Goal: Information Seeking & Learning: Learn about a topic

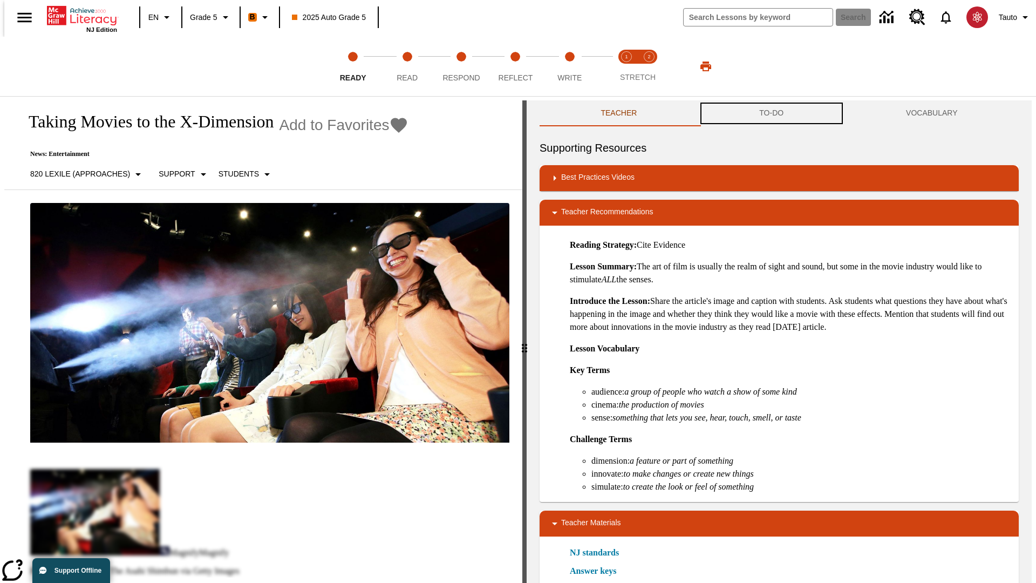
click at [772, 113] on button "TO-DO" at bounding box center [771, 113] width 147 height 26
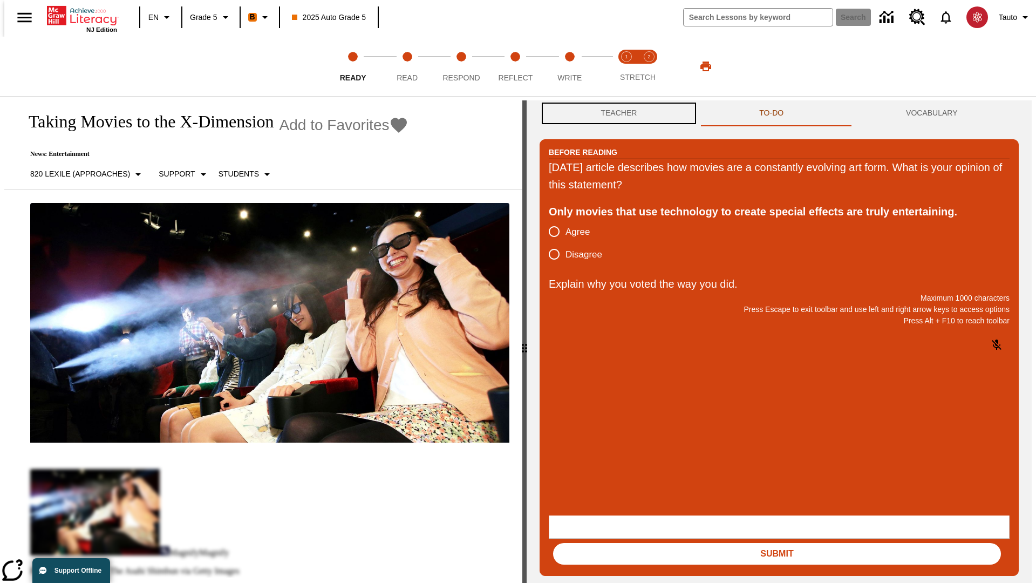
scroll to position [1, 0]
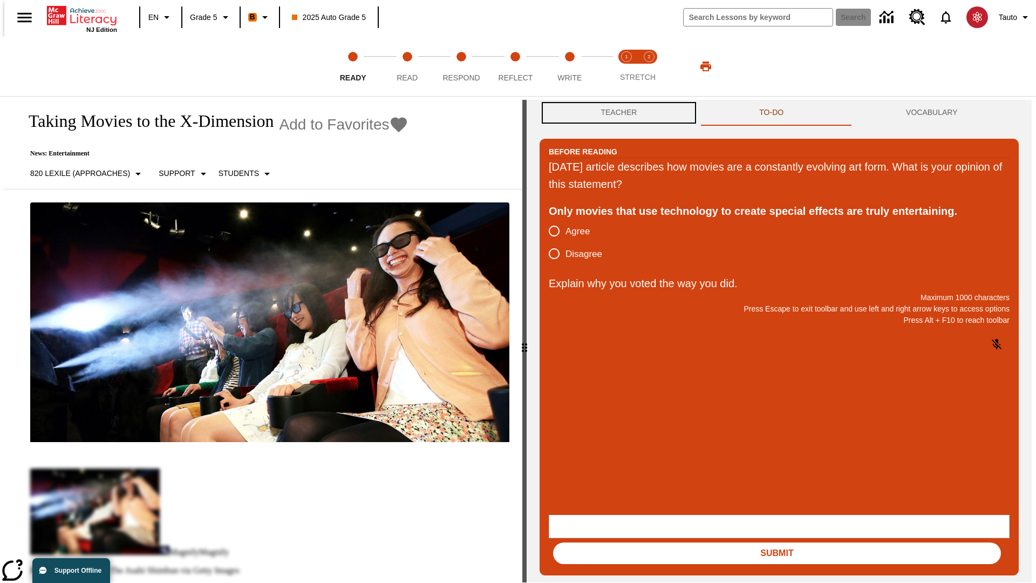
click at [616, 113] on button "Teacher" at bounding box center [619, 113] width 159 height 26
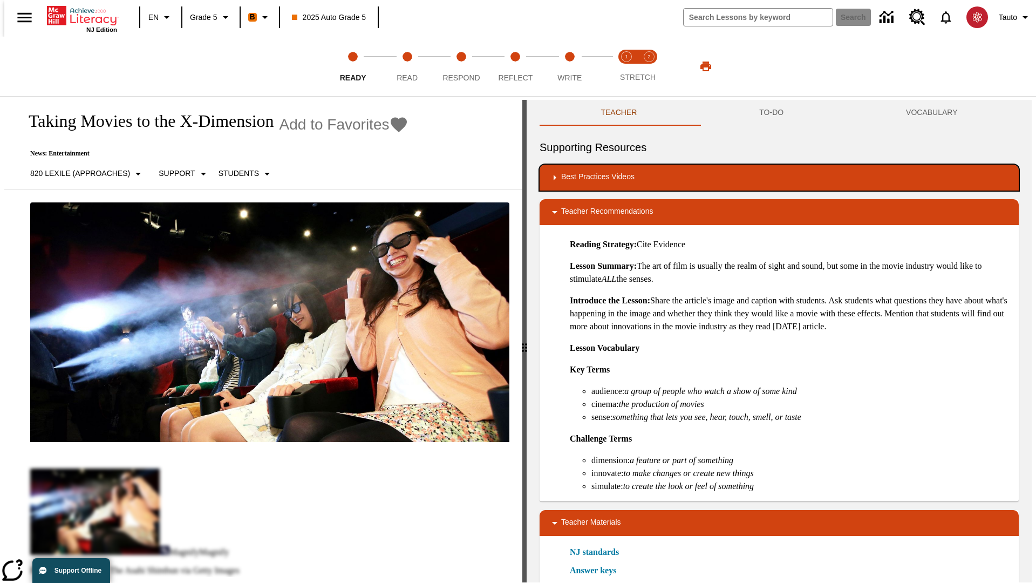
click at [779, 178] on div "Best Practices Videos" at bounding box center [779, 177] width 462 height 13
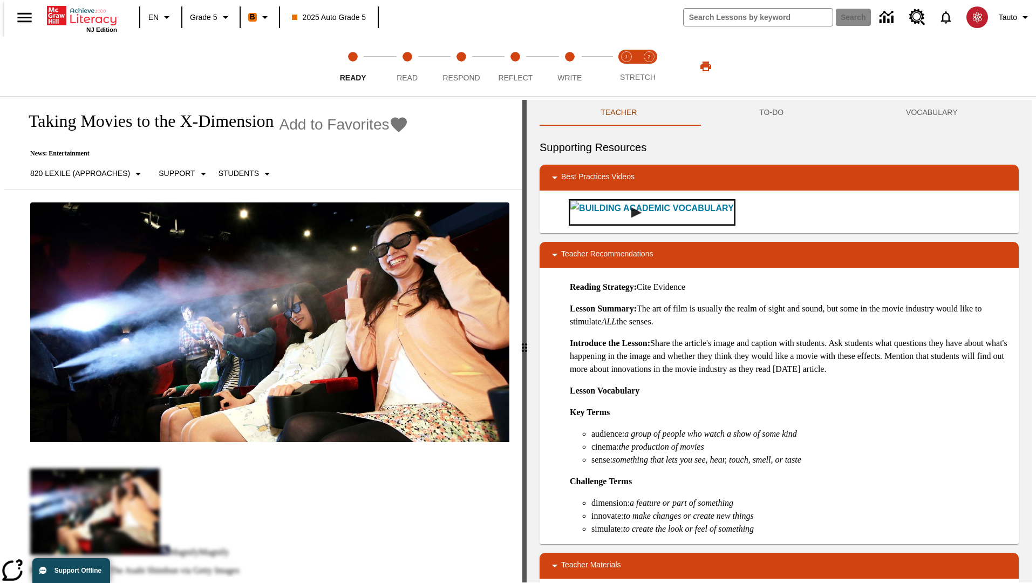
click at [631, 212] on img "Building Academic Vocabulary" at bounding box center [636, 212] width 11 height 11
click at [407, 66] on span "Read" at bounding box center [407, 73] width 21 height 19
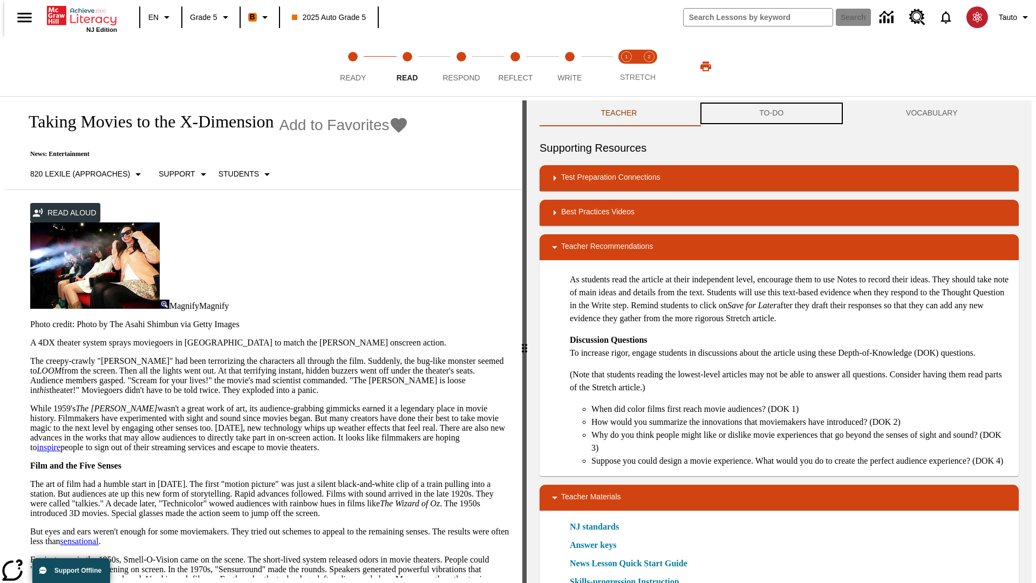
scroll to position [1, 0]
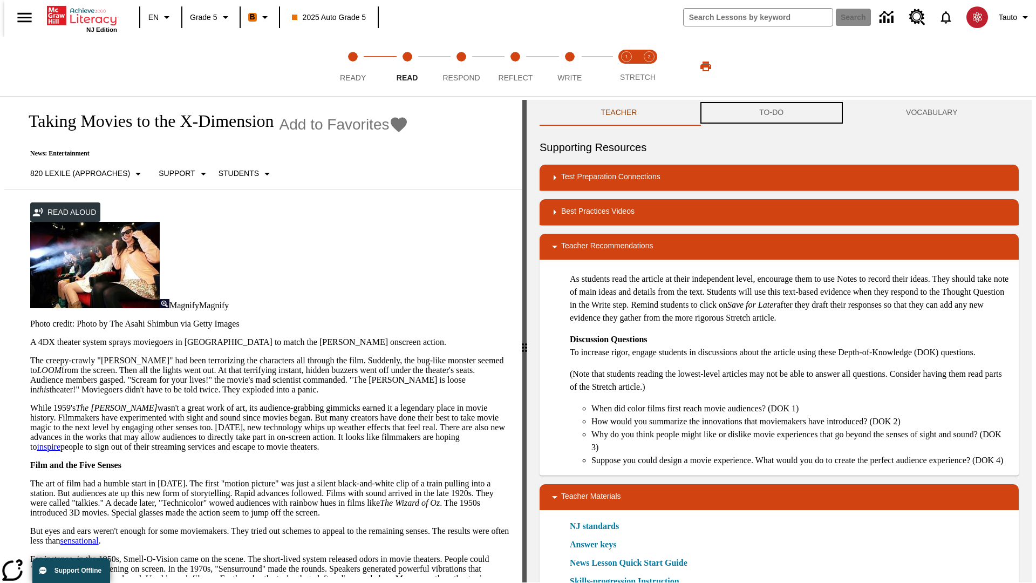
click at [772, 113] on button "TO-DO" at bounding box center [771, 113] width 147 height 26
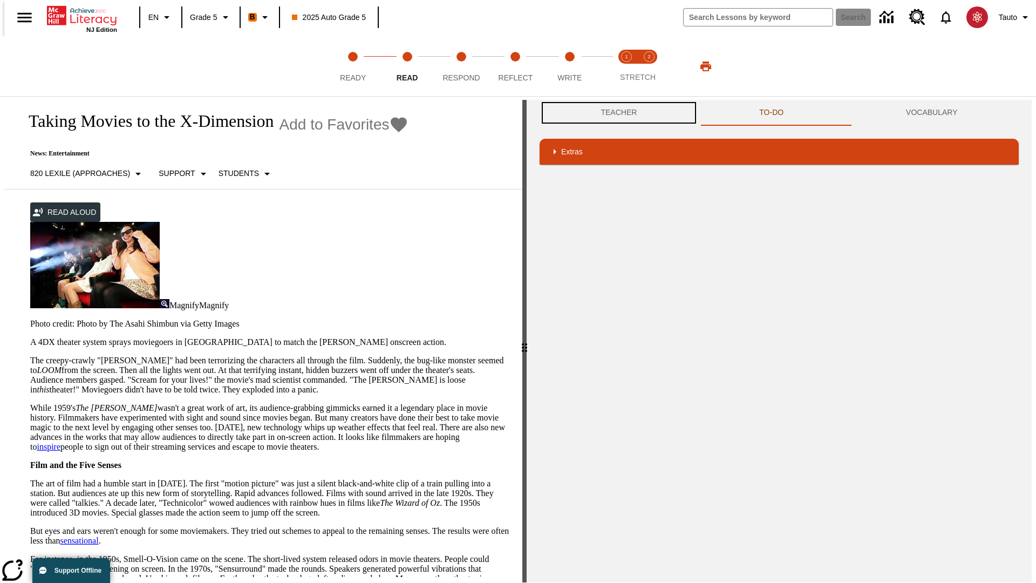
click at [616, 113] on button "Teacher" at bounding box center [619, 113] width 159 height 26
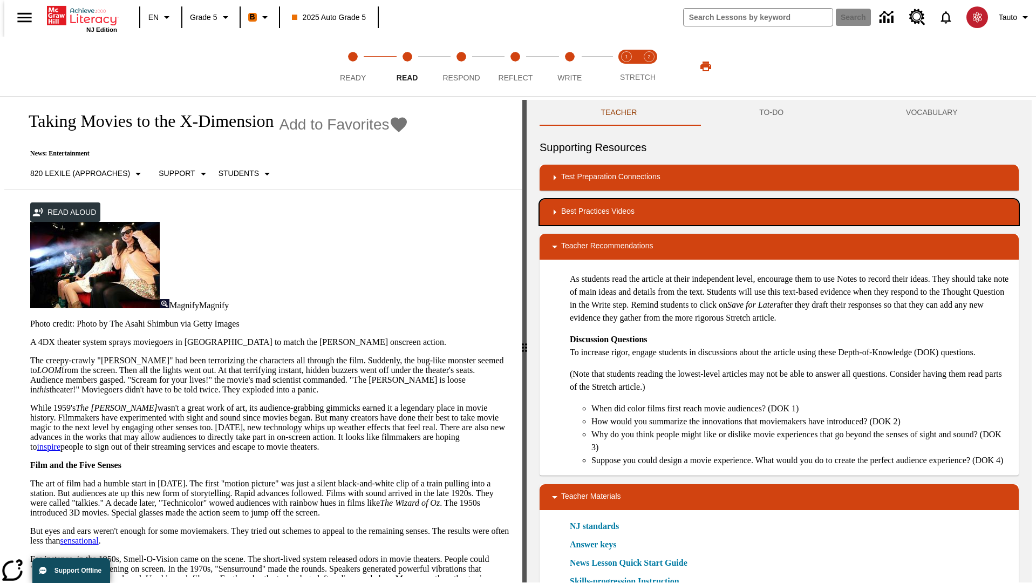
click at [779, 212] on div "Best Practices Videos" at bounding box center [779, 212] width 462 height 13
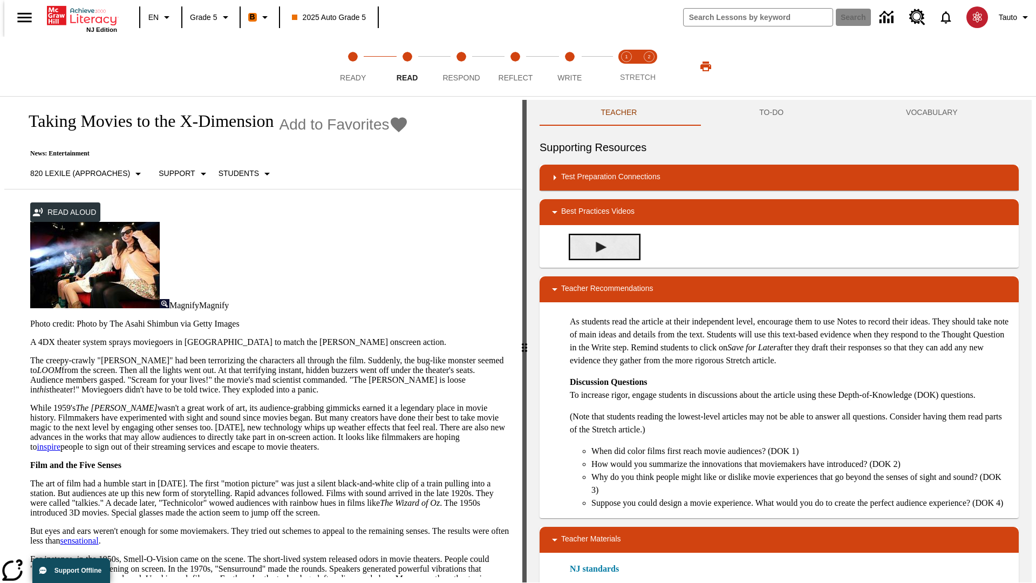
click at [597, 247] on img "Summarization" at bounding box center [601, 247] width 11 height 11
click at [627, 66] on span "Stretch Read step 1 of 2" at bounding box center [627, 73] width 14 height 19
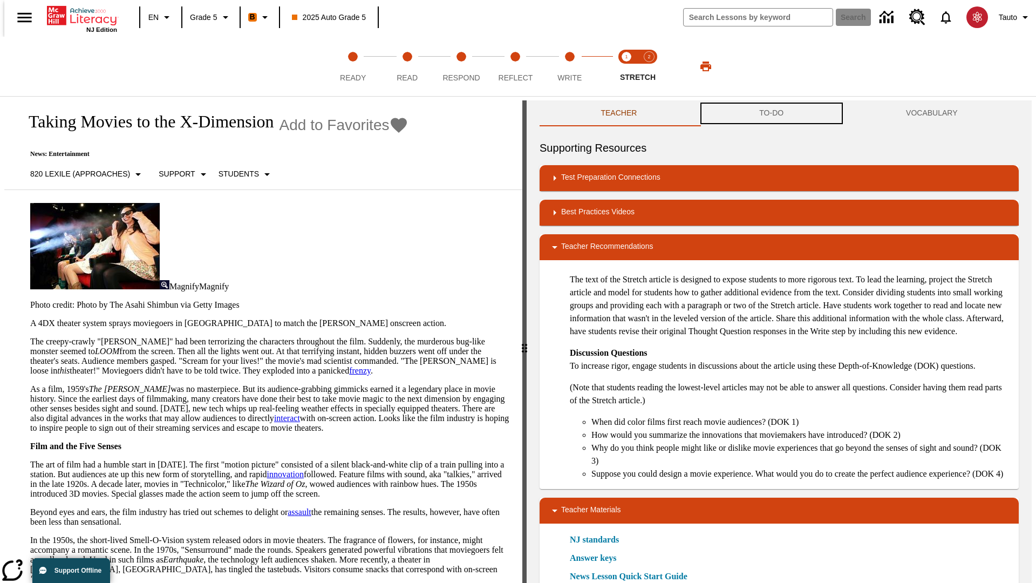
scroll to position [1, 0]
